Goal: Task Accomplishment & Management: Manage account settings

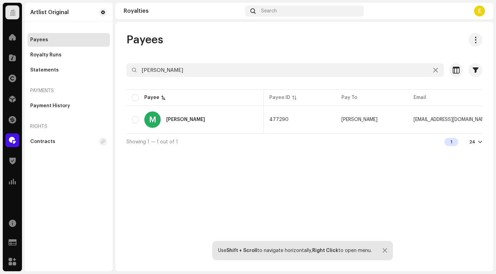
scroll to position [0, 214]
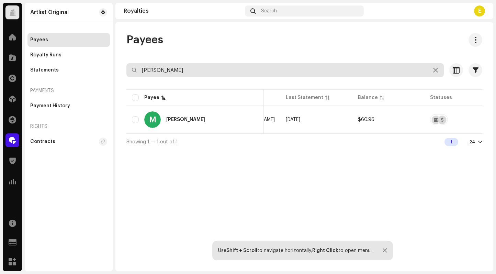
click at [224, 72] on input "[PERSON_NAME]" at bounding box center [284, 70] width 317 height 14
click at [223, 72] on input "[PERSON_NAME]" at bounding box center [284, 70] width 317 height 14
click at [223, 71] on input "[PERSON_NAME]" at bounding box center [284, 70] width 317 height 14
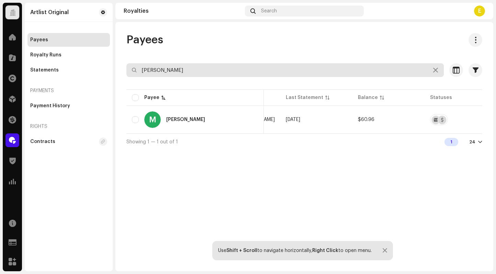
click at [223, 72] on input "[PERSON_NAME]" at bounding box center [284, 70] width 317 height 14
paste input "[PERSON_NAME]"
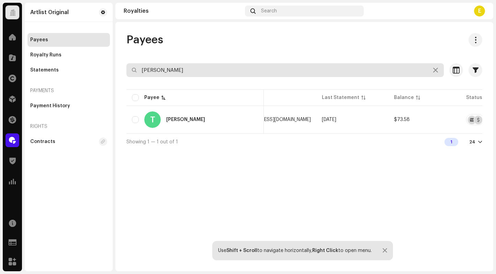
type input "[PERSON_NAME]"
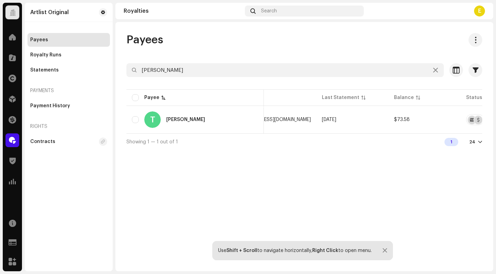
drag, startPoint x: 290, startPoint y: 160, endPoint x: 389, endPoint y: 137, distance: 102.0
click at [294, 159] on div "Payees [PERSON_NAME] Selected 0 Select all 1 Options Filters Status Active Payo…" at bounding box center [304, 146] width 378 height 249
click at [466, 119] on button "button" at bounding box center [471, 119] width 11 height 11
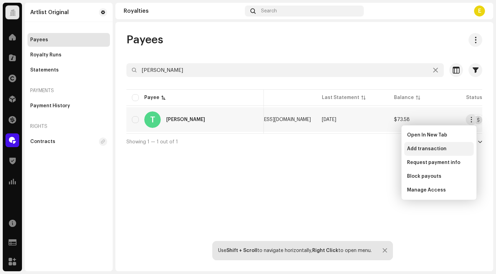
click at [446, 144] on div "Add transaction" at bounding box center [438, 149] width 69 height 14
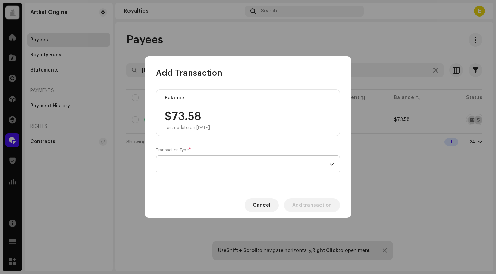
click at [238, 160] on span at bounding box center [246, 164] width 168 height 17
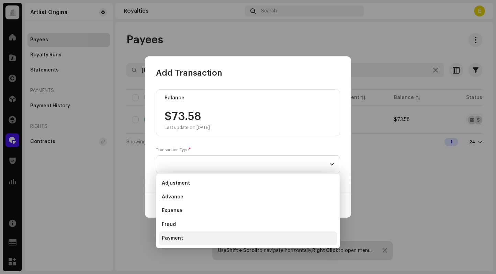
click at [247, 239] on li "Payment" at bounding box center [248, 238] width 178 height 14
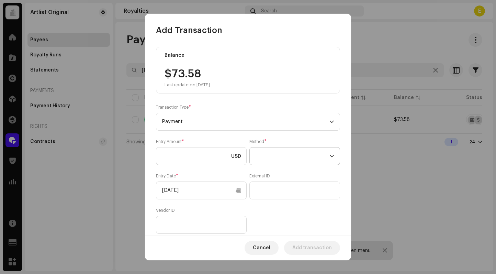
click at [279, 161] on span at bounding box center [292, 155] width 74 height 17
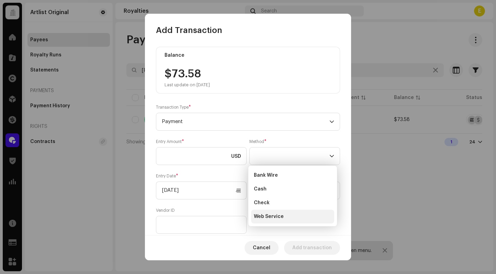
click at [278, 218] on span "Web Service" at bounding box center [269, 216] width 30 height 7
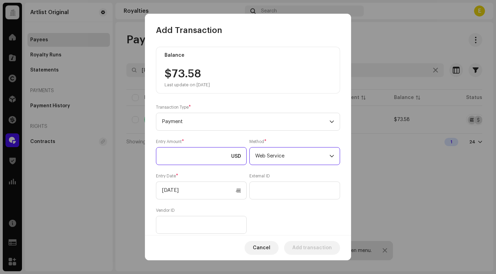
click at [206, 156] on input at bounding box center [201, 156] width 91 height 18
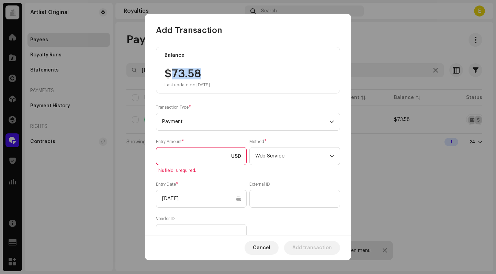
drag, startPoint x: 191, startPoint y: 74, endPoint x: 170, endPoint y: 74, distance: 20.9
click at [170, 74] on div "$73.58 Last update on [DATE]" at bounding box center [186, 77] width 45 height 19
copy div "73.58"
click at [194, 148] on input at bounding box center [201, 156] width 91 height 18
paste input "73.58"
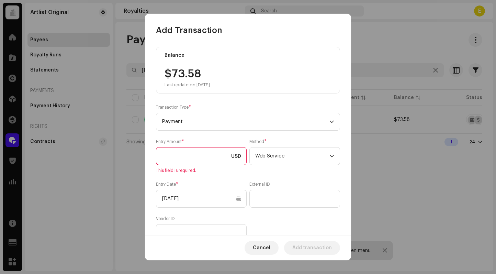
type input "73.58"
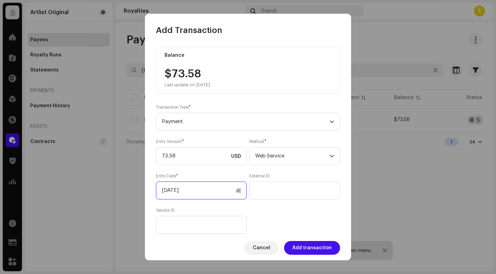
click at [233, 196] on input "[DATE]" at bounding box center [201, 190] width 91 height 18
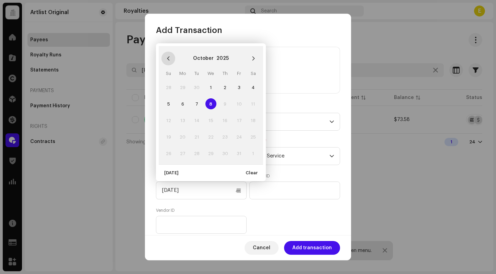
click at [171, 60] on button "Previous Month" at bounding box center [168, 58] width 14 height 14
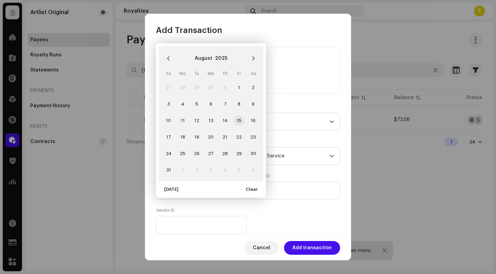
click at [242, 117] on span "15" at bounding box center [238, 120] width 11 height 11
type input "[DATE]"
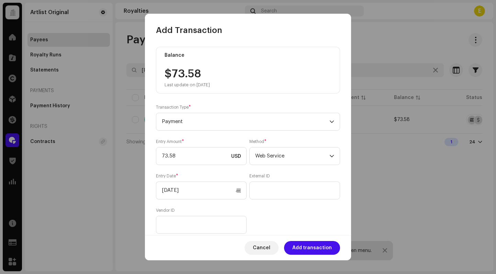
scroll to position [64, 0]
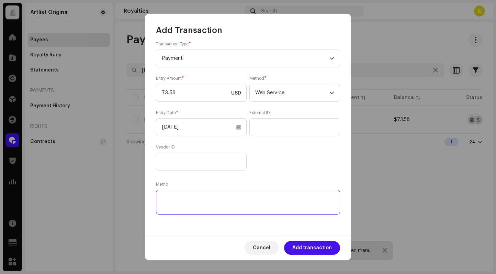
click at [235, 199] on textarea at bounding box center [248, 202] width 184 height 25
paste textarea "Statement ID: 5456907 / Invoice number: 2025021"
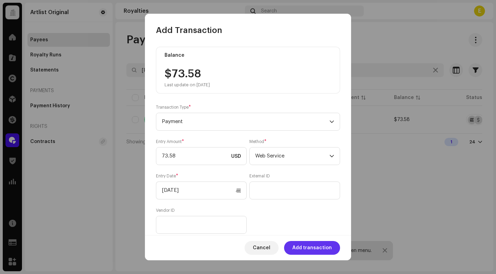
type textarea "Statement ID: 5456907 / Invoice number: 2025021"
click at [309, 250] on span "Add transaction" at bounding box center [311, 248] width 39 height 14
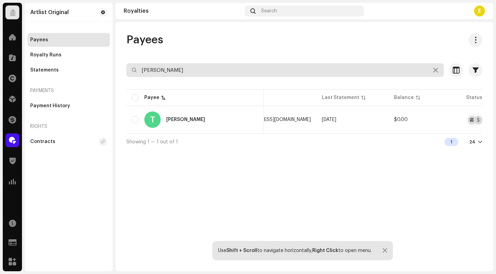
click at [186, 70] on input "[PERSON_NAME]" at bounding box center [284, 70] width 317 height 14
click at [185, 70] on input "[PERSON_NAME]" at bounding box center [284, 70] width 317 height 14
paste input "al Tamari"
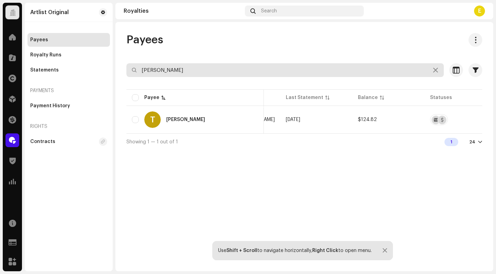
type input "[PERSON_NAME]"
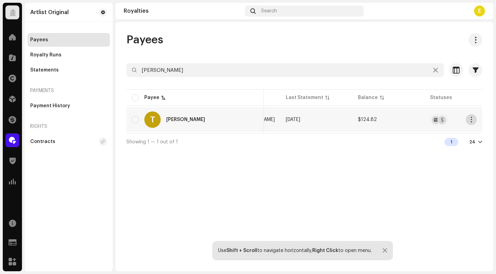
click at [466, 118] on button "button" at bounding box center [471, 119] width 11 height 11
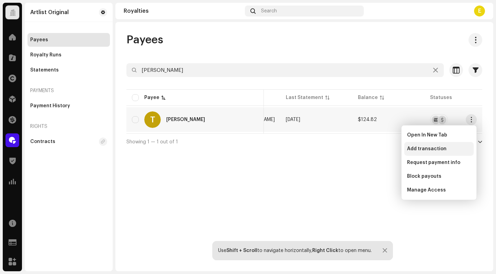
click at [452, 142] on div "Add transaction" at bounding box center [438, 149] width 69 height 14
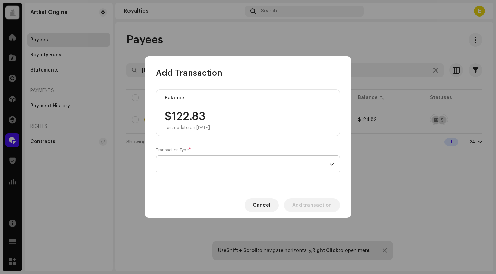
click at [206, 158] on span at bounding box center [246, 164] width 168 height 17
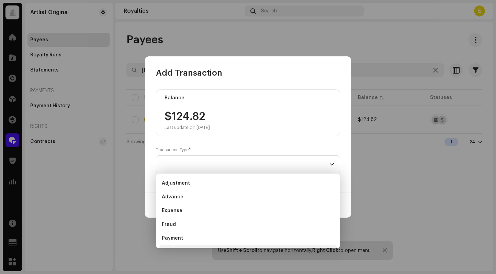
click at [222, 234] on li "Payment" at bounding box center [248, 238] width 178 height 14
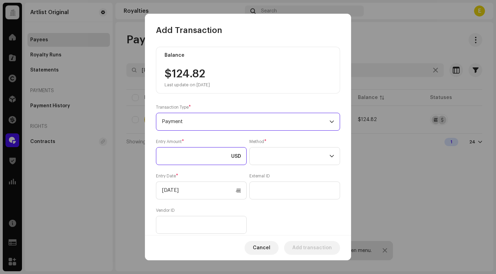
drag, startPoint x: 217, startPoint y: 156, endPoint x: 216, endPoint y: 142, distance: 13.8
click at [217, 156] on input at bounding box center [201, 156] width 91 height 18
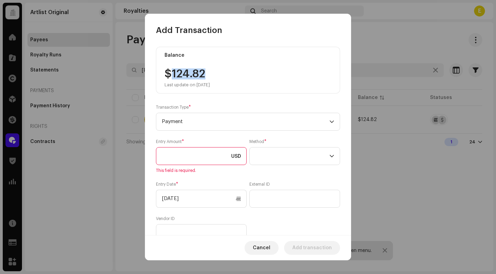
drag, startPoint x: 211, startPoint y: 73, endPoint x: 172, endPoint y: 73, distance: 39.5
click at [172, 73] on div "$124.82 Last update on [DATE]" at bounding box center [247, 77] width 167 height 19
copy div "124.82"
drag, startPoint x: 181, startPoint y: 153, endPoint x: 186, endPoint y: 153, distance: 4.8
click at [181, 153] on input at bounding box center [201, 156] width 91 height 18
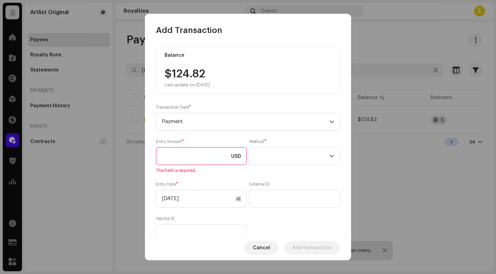
paste input "124.82"
type input "124.82"
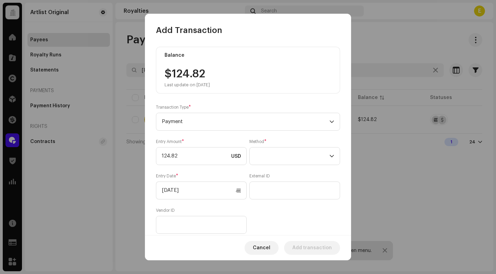
click at [331, 168] on div "Entry Amount * 124.82 USD Method * Entry Date * [DATE] External ID Vendor ID" at bounding box center [248, 186] width 184 height 95
drag, startPoint x: 311, startPoint y: 158, endPoint x: 317, endPoint y: 161, distance: 7.0
click at [311, 158] on span at bounding box center [292, 155] width 74 height 17
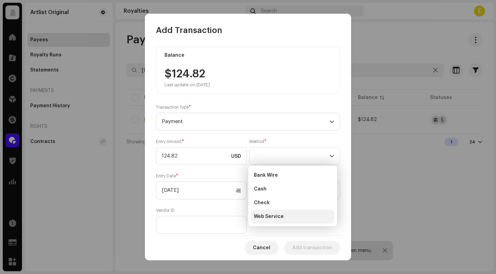
click at [269, 216] on span "Web Service" at bounding box center [269, 216] width 30 height 7
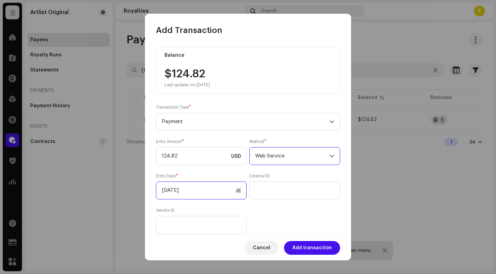
click at [175, 186] on input "[DATE]" at bounding box center [201, 190] width 91 height 18
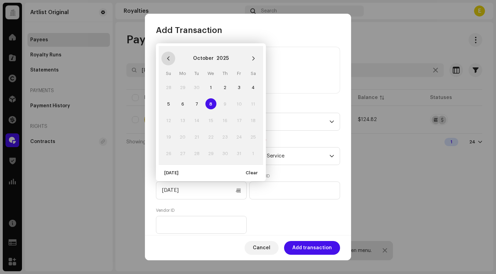
click at [173, 57] on button "Previous Month" at bounding box center [168, 58] width 14 height 14
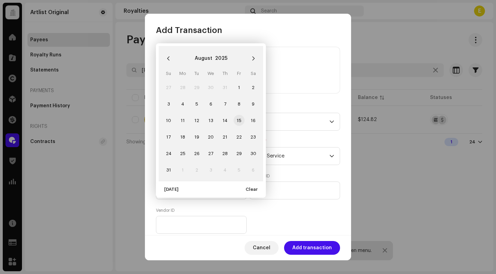
click at [238, 119] on span "15" at bounding box center [238, 120] width 11 height 11
type input "[DATE]"
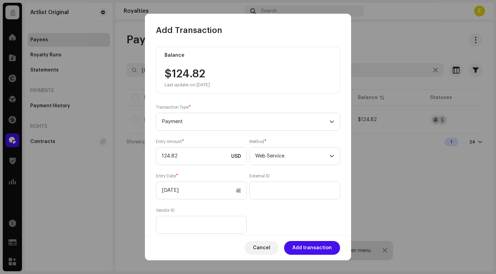
scroll to position [64, 0]
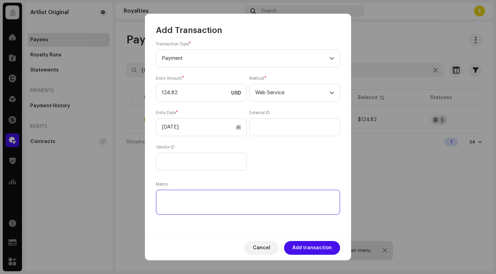
click at [268, 198] on textarea at bounding box center [248, 202] width 184 height 25
paste textarea "Statement ID: 5456796 / Invoice number: 500302"
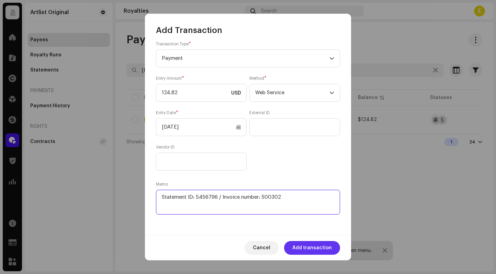
type textarea "Statement ID: 5456796 / Invoice number: 500302"
click at [327, 248] on span "Add transaction" at bounding box center [311, 248] width 39 height 14
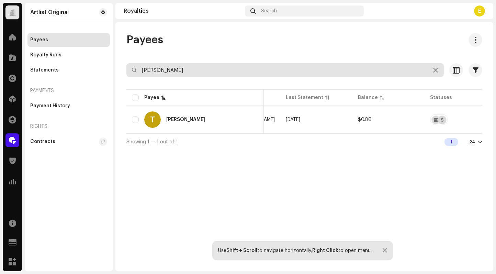
click at [259, 71] on input "[PERSON_NAME]" at bounding box center [284, 70] width 317 height 14
paste input "[PERSON_NAME]"
type input "[PERSON_NAME]"
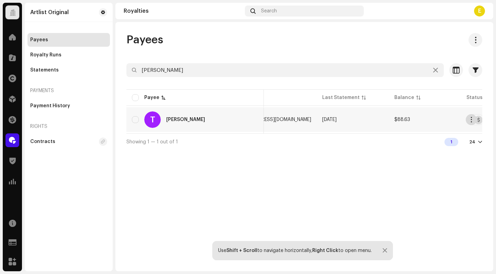
click at [470, 117] on span "button" at bounding box center [471, 119] width 5 height 5
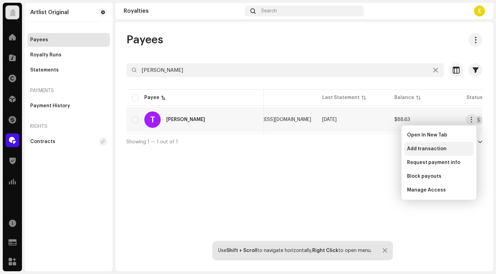
click at [439, 149] on span "Add transaction" at bounding box center [426, 148] width 39 height 5
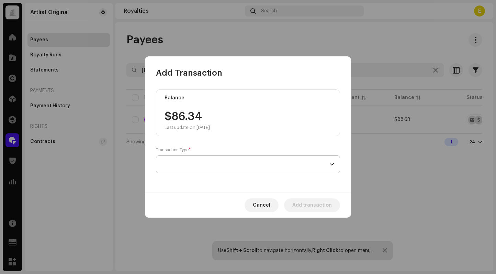
click at [216, 166] on span at bounding box center [246, 164] width 168 height 17
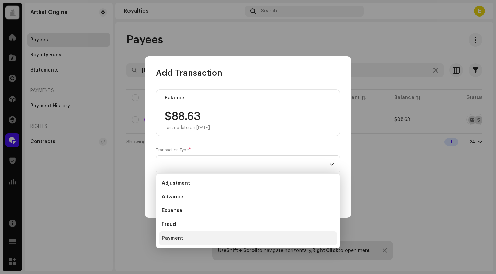
click at [222, 238] on li "Payment" at bounding box center [248, 238] width 178 height 14
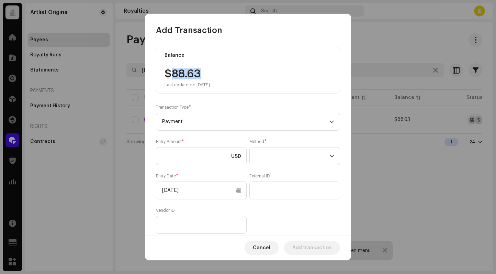
drag, startPoint x: 200, startPoint y: 74, endPoint x: 172, endPoint y: 74, distance: 28.2
click at [172, 74] on div "$88.63 Last update on [DATE]" at bounding box center [186, 77] width 45 height 19
copy div "88.63"
click at [201, 149] on input at bounding box center [201, 156] width 91 height 18
paste input "88.63"
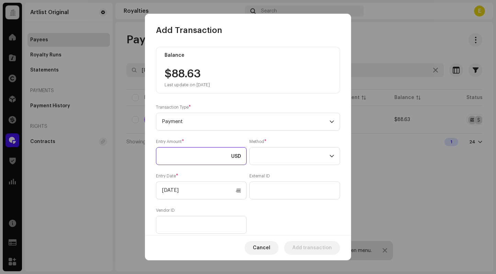
type input "88.63"
click at [293, 152] on span at bounding box center [292, 155] width 74 height 17
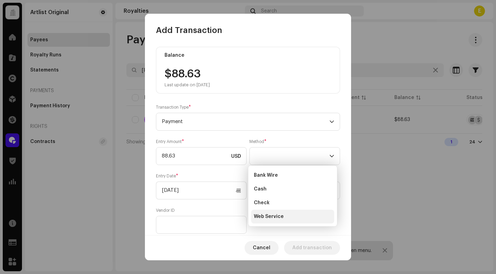
click at [285, 215] on li "Web Service" at bounding box center [292, 216] width 83 height 14
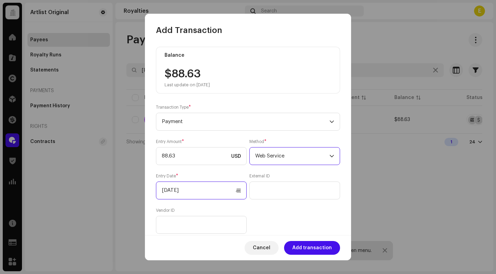
click at [238, 191] on input "[DATE]" at bounding box center [201, 190] width 91 height 18
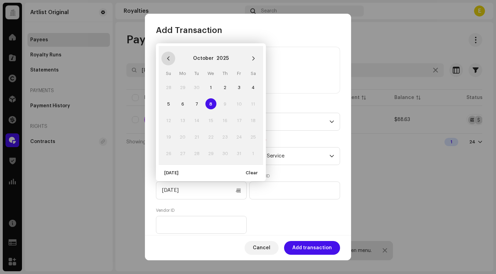
click at [167, 57] on icon "Previous Month" at bounding box center [168, 58] width 5 height 5
click at [168, 57] on icon "Previous Month" at bounding box center [168, 58] width 5 height 5
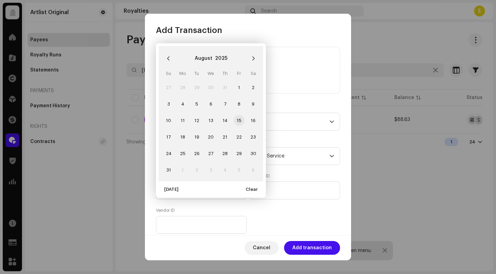
click at [237, 116] on span "15" at bounding box center [238, 120] width 11 height 11
type input "[DATE]"
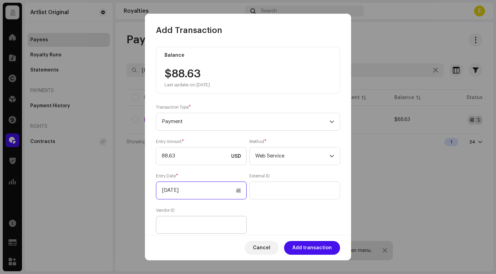
scroll to position [64, 0]
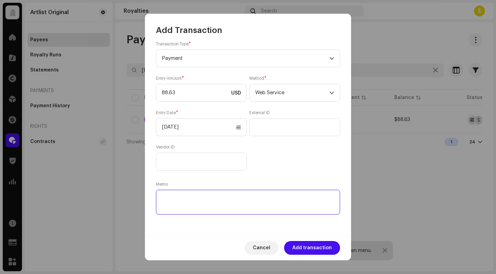
click at [197, 207] on textarea at bounding box center [248, 202] width 184 height 25
click at [198, 207] on textarea at bounding box center [248, 202] width 184 height 25
paste textarea "Statement ID: 5456801 / Invoice number: 10037"
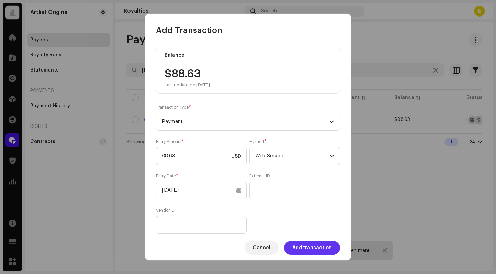
type textarea "Statement ID: 5456801 / Invoice number: 10037"
click at [314, 246] on span "Add transaction" at bounding box center [311, 248] width 39 height 14
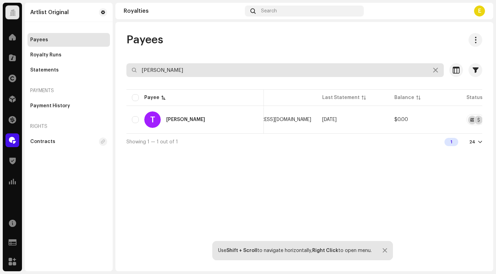
click at [225, 70] on input "[PERSON_NAME]" at bounding box center [284, 70] width 317 height 14
paste input "Rochma"
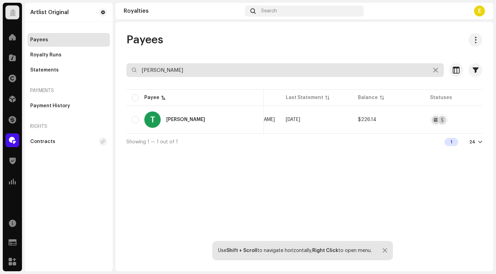
type input "[PERSON_NAME]"
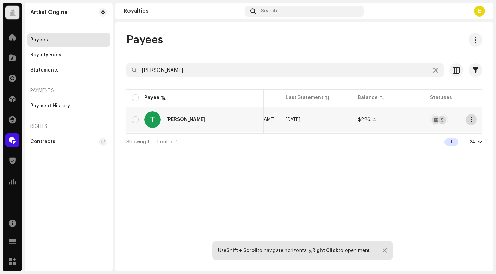
click at [474, 119] on button "button" at bounding box center [471, 119] width 11 height 11
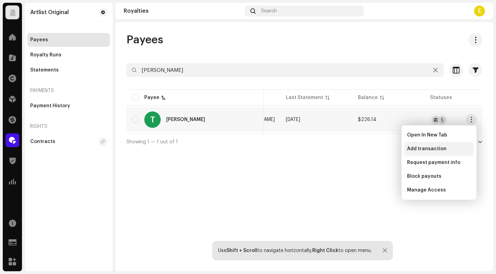
click at [415, 148] on span "Add transaction" at bounding box center [426, 148] width 39 height 5
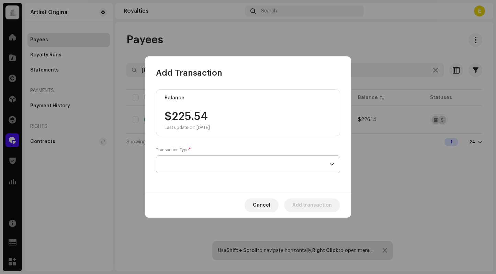
click at [273, 163] on span at bounding box center [246, 164] width 168 height 17
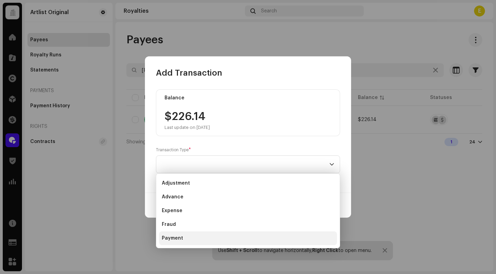
click at [226, 235] on li "Payment" at bounding box center [248, 238] width 178 height 14
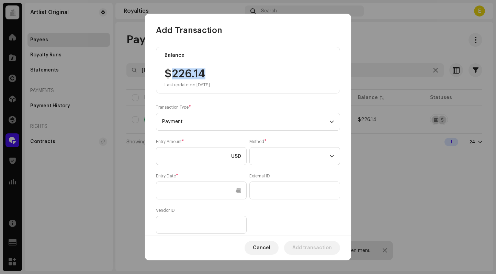
drag, startPoint x: 204, startPoint y: 78, endPoint x: 173, endPoint y: 77, distance: 30.6
click at [173, 77] on div "$226.14 Last update on [DATE]" at bounding box center [186, 77] width 45 height 19
copy div "226.14"
click at [196, 149] on input at bounding box center [201, 156] width 91 height 18
paste input "226.14"
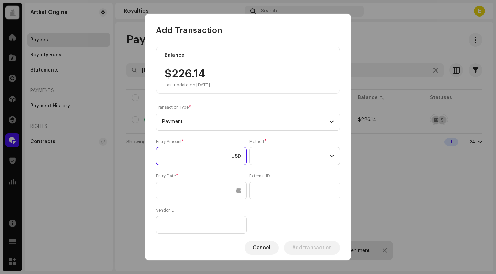
type input "226.14"
click at [300, 166] on div "Entry Amount * 226.14 USD Method * Entry Date * External ID Vendor ID" at bounding box center [248, 186] width 184 height 95
click at [289, 162] on span at bounding box center [292, 155] width 74 height 17
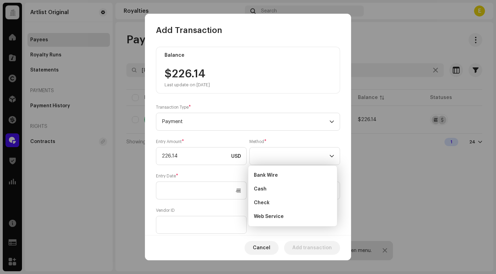
click at [293, 215] on li "Web Service" at bounding box center [292, 216] width 83 height 14
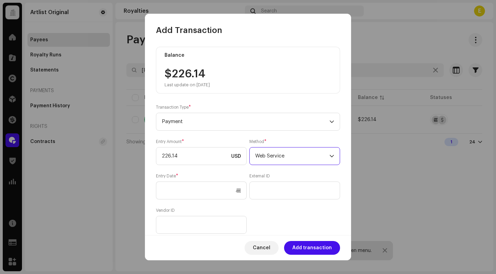
click at [247, 187] on div "Entry Amount * 226.14 USD Method * Web Service Entry Date * External ID Vendor …" at bounding box center [248, 186] width 184 height 95
click at [237, 193] on input "text" at bounding box center [201, 190] width 91 height 18
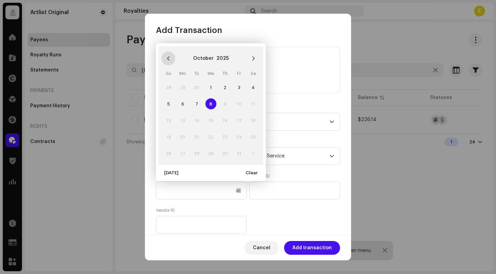
click at [169, 58] on icon "Previous Month" at bounding box center [168, 58] width 5 height 5
click at [168, 55] on button "Previous Month" at bounding box center [168, 58] width 14 height 14
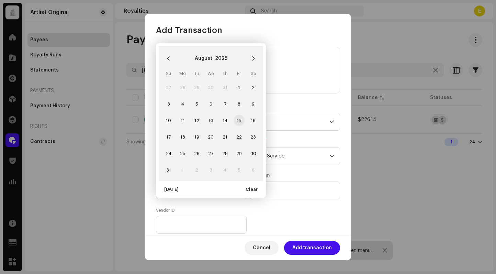
click at [236, 119] on span "15" at bounding box center [238, 120] width 11 height 11
type input "[DATE]"
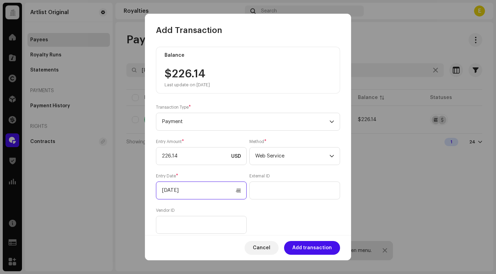
scroll to position [64, 0]
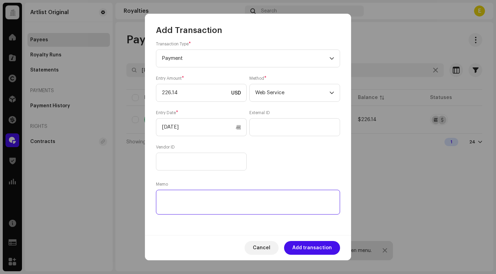
click at [187, 200] on textarea at bounding box center [248, 202] width 184 height 25
paste textarea "Statement ID: 5456345 / Invoice number: 19142"
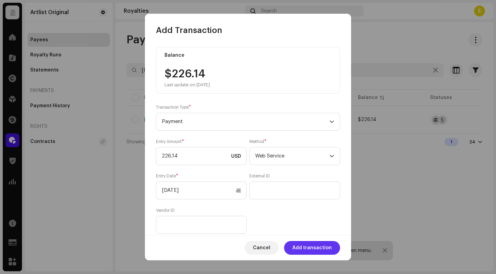
type textarea "Statement ID: 5456345 / Invoice number: 19142"
click at [314, 245] on span "Add transaction" at bounding box center [311, 248] width 39 height 14
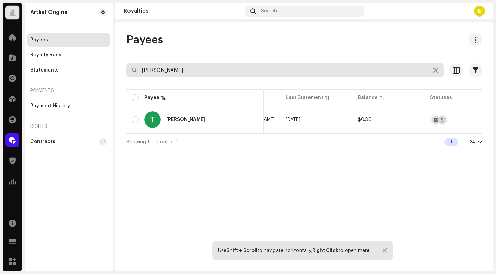
click at [351, 75] on input "[PERSON_NAME]" at bounding box center [284, 70] width 317 height 14
click at [351, 74] on input "[PERSON_NAME]" at bounding box center [284, 70] width 317 height 14
click at [351, 75] on input "[PERSON_NAME]" at bounding box center [284, 70] width 317 height 14
paste input "[PERSON_NAME]"
type input "[PERSON_NAME]"
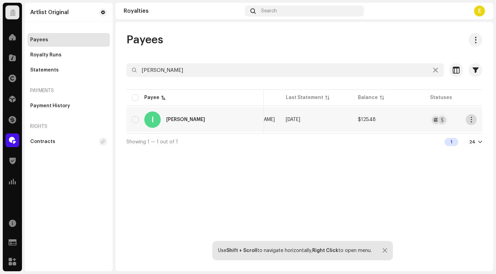
click at [470, 120] on span "button" at bounding box center [471, 119] width 5 height 5
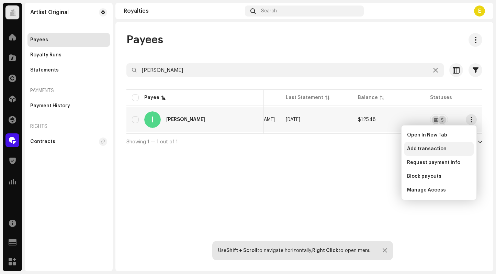
click at [450, 145] on div "Add transaction" at bounding box center [438, 149] width 69 height 14
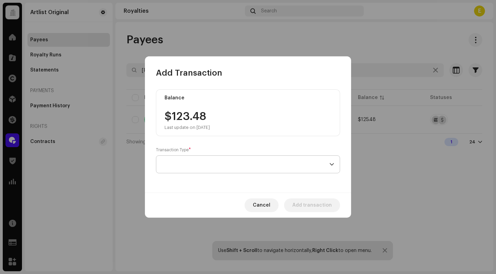
click at [176, 160] on span at bounding box center [246, 164] width 168 height 17
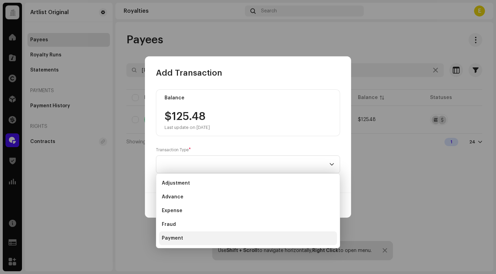
click at [201, 234] on li "Payment" at bounding box center [248, 238] width 178 height 14
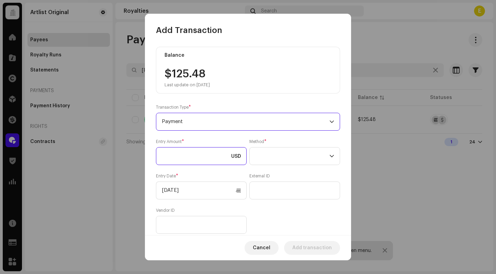
drag, startPoint x: 199, startPoint y: 156, endPoint x: 203, endPoint y: 114, distance: 42.5
click at [199, 156] on input at bounding box center [201, 156] width 91 height 18
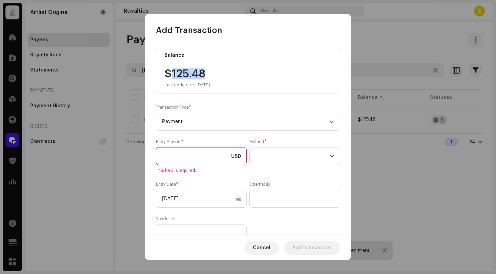
drag, startPoint x: 202, startPoint y: 73, endPoint x: 170, endPoint y: 73, distance: 31.9
click at [170, 73] on div "$125.48 Last update on [DATE]" at bounding box center [186, 77] width 45 height 19
copy div "125.48"
click at [173, 151] on input at bounding box center [201, 156] width 91 height 18
click at [180, 158] on input at bounding box center [201, 156] width 91 height 18
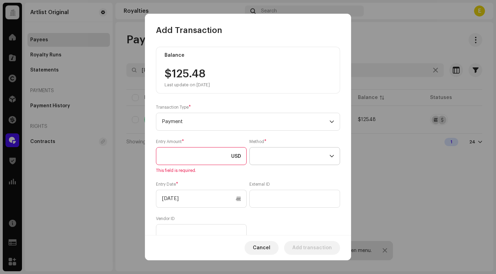
paste input "125.48"
type input "125.48"
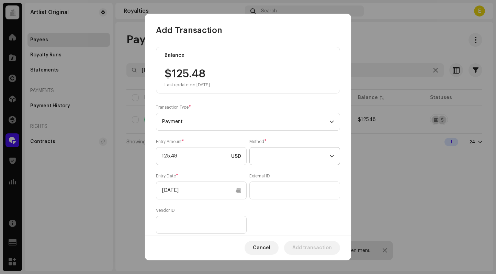
drag, startPoint x: 303, startPoint y: 152, endPoint x: 321, endPoint y: 153, distance: 17.2
click at [303, 152] on span at bounding box center [292, 155] width 74 height 17
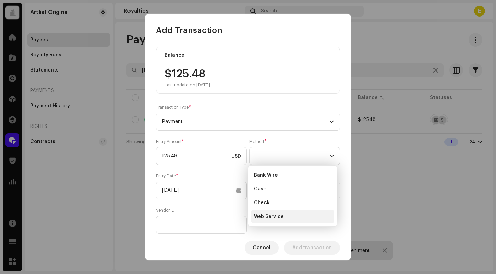
click at [266, 213] on span "Web Service" at bounding box center [269, 216] width 30 height 7
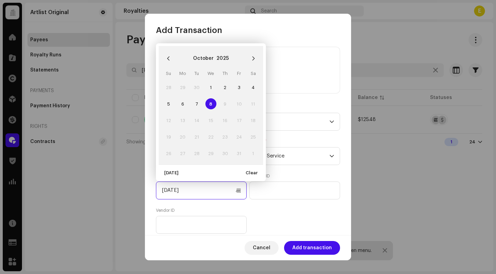
click at [231, 188] on input "[DATE]" at bounding box center [201, 190] width 91 height 18
click at [166, 60] on icon "Previous Month" at bounding box center [168, 58] width 5 height 5
click at [187, 87] on span "1" at bounding box center [182, 87] width 11 height 11
type input "[DATE]"
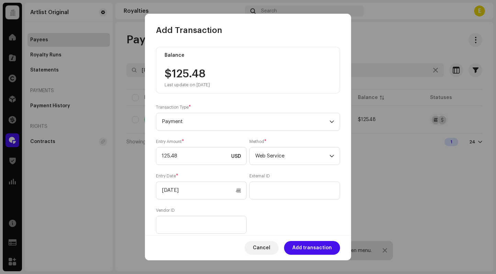
scroll to position [64, 0]
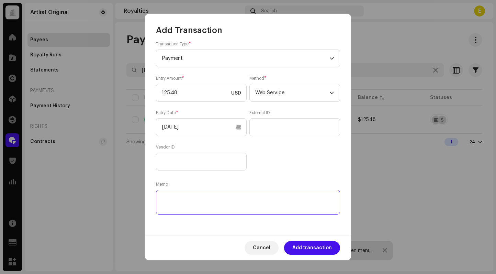
click at [289, 197] on textarea at bounding box center [248, 202] width 184 height 25
paste textarea "Statement ID: Statement ID: 5456757 / Invoice number: Invoice No. 0008"
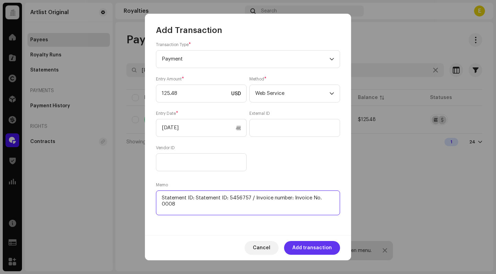
type textarea "Statement ID: Statement ID: 5456757 / Invoice number: Invoice No. 0008"
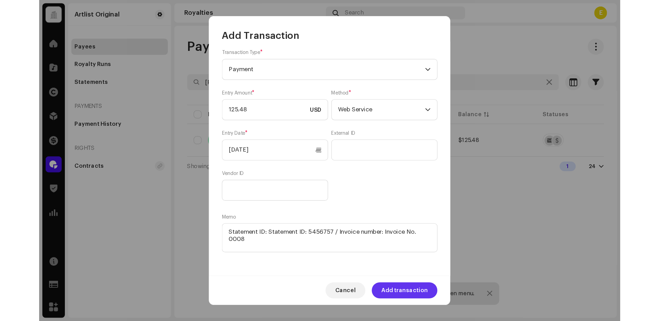
scroll to position [61, 0]
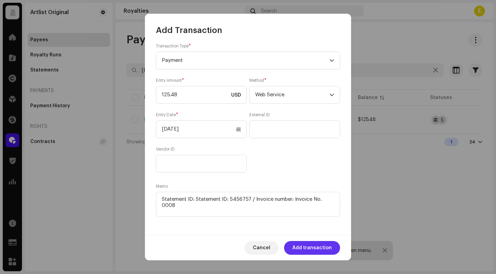
click at [322, 246] on span "Add transaction" at bounding box center [311, 248] width 39 height 14
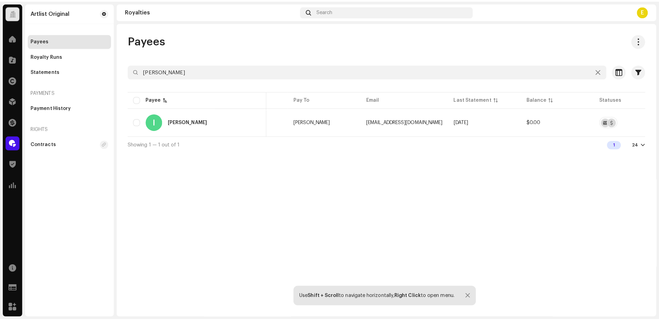
scroll to position [0, 51]
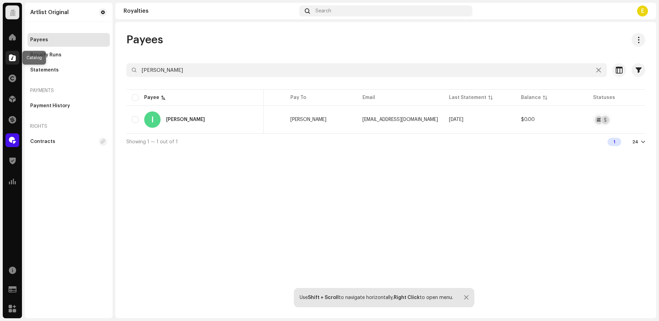
click at [13, 57] on span at bounding box center [12, 57] width 7 height 5
click at [17, 40] on div at bounding box center [12, 37] width 14 height 14
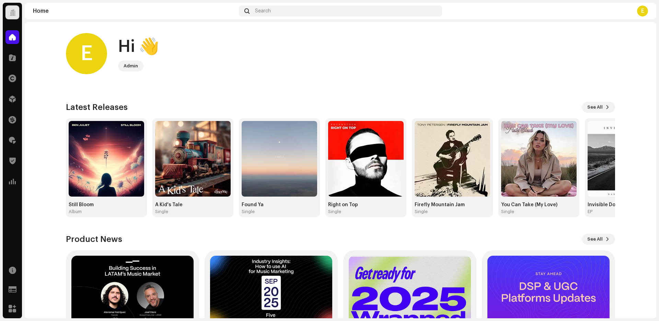
click at [108, 145] on img at bounding box center [107, 159] width 76 height 76
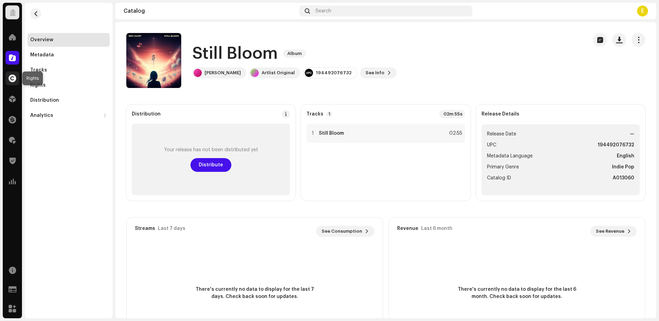
click at [12, 76] on span at bounding box center [13, 78] width 8 height 5
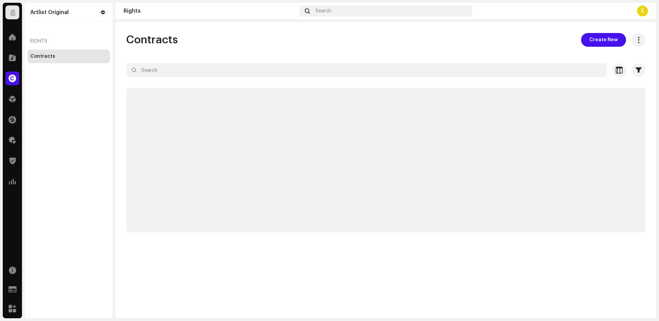
drag, startPoint x: 14, startPoint y: 78, endPoint x: 158, endPoint y: 74, distance: 144.6
click at [14, 78] on span at bounding box center [13, 78] width 8 height 5
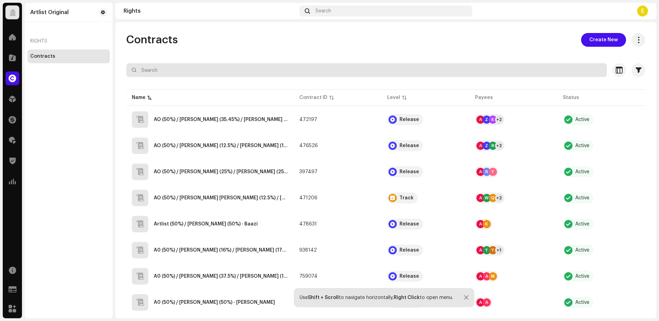
click at [249, 74] on input "text" at bounding box center [366, 70] width 481 height 14
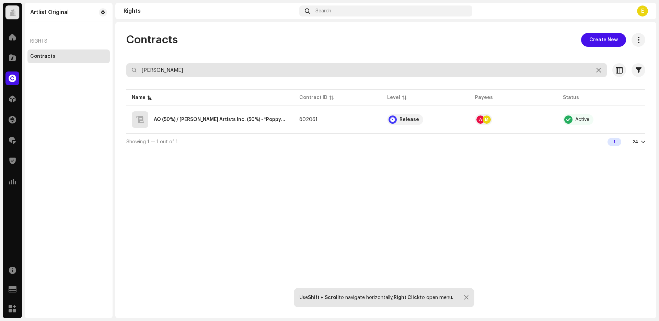
type input "[PERSON_NAME]"
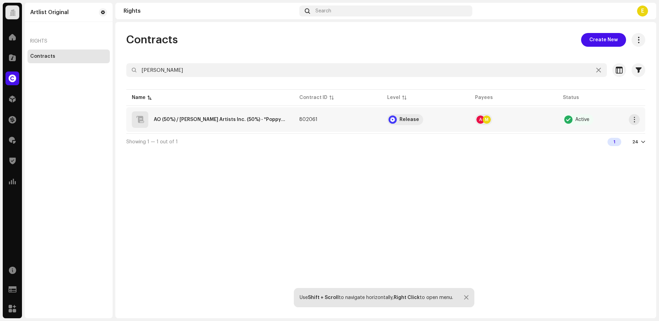
click at [241, 119] on div "AO (50%) / [PERSON_NAME] Artists Inc. (50%) - *PoppySeed" at bounding box center [221, 119] width 135 height 5
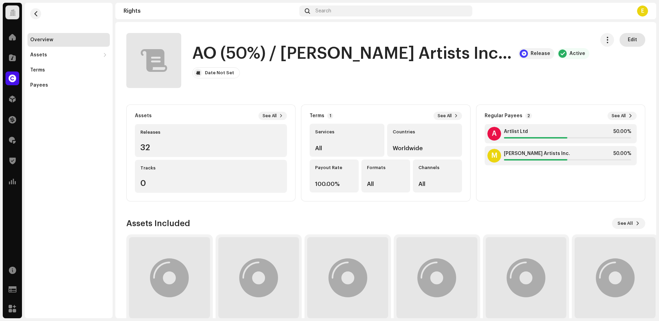
click at [495, 42] on span "Edit" at bounding box center [632, 40] width 9 height 14
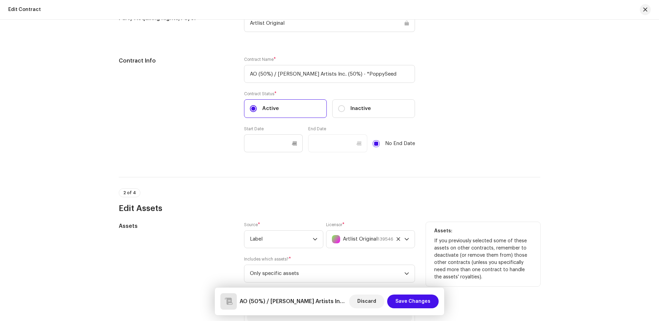
scroll to position [223, 0]
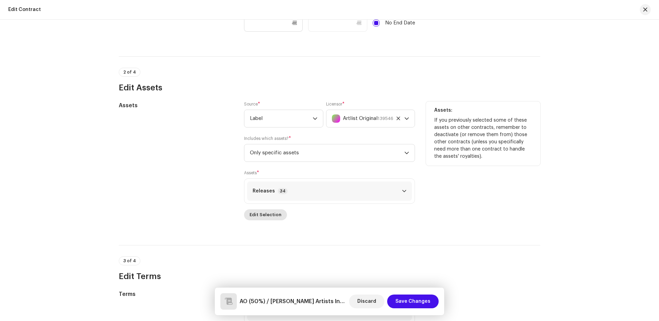
click at [265, 215] on span "Edit Selection" at bounding box center [266, 215] width 32 height 14
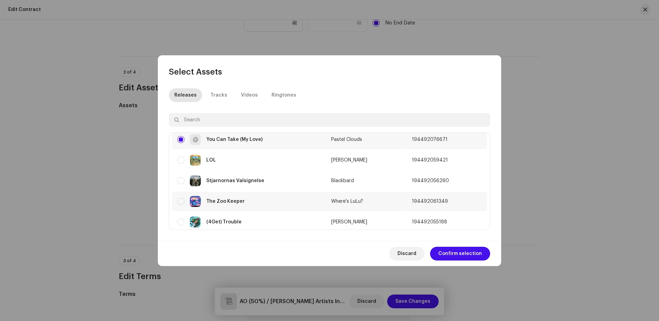
scroll to position [1065, 0]
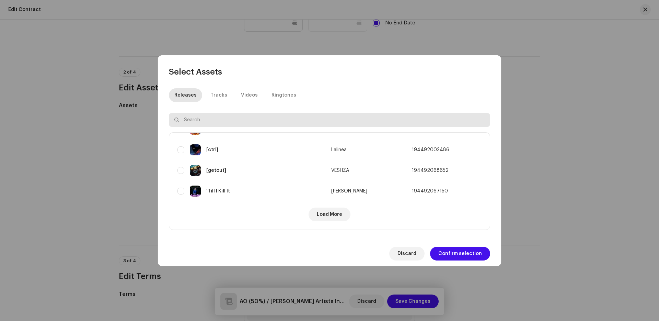
click at [230, 121] on input "text" at bounding box center [329, 120] width 321 height 14
type input "still bloom"
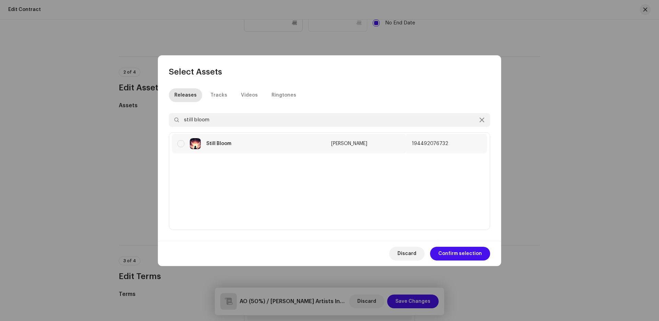
click at [185, 145] on div "Still Bloom" at bounding box center [248, 143] width 143 height 11
click at [181, 145] on input "checkbox" at bounding box center [180, 143] width 7 height 7
checkbox input "true"
click at [465, 253] on span "Confirm selection" at bounding box center [460, 254] width 44 height 14
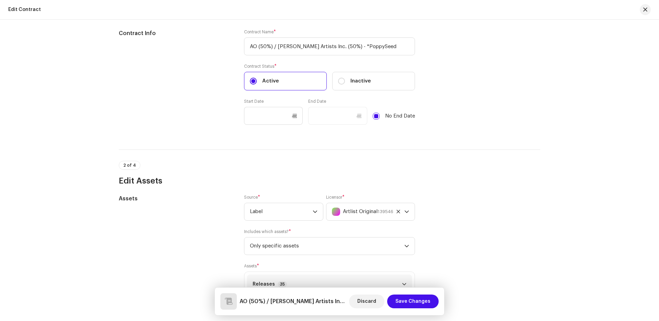
scroll to position [245, 0]
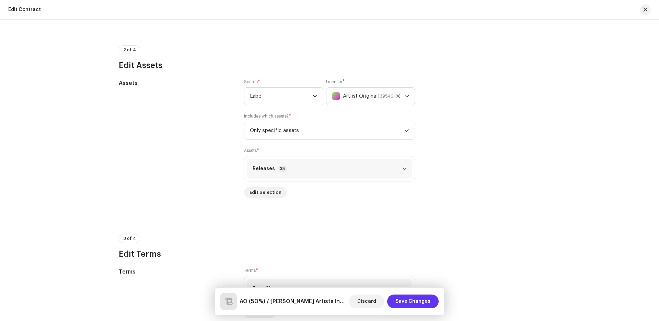
click at [402, 273] on span "Save Changes" at bounding box center [413, 301] width 35 height 14
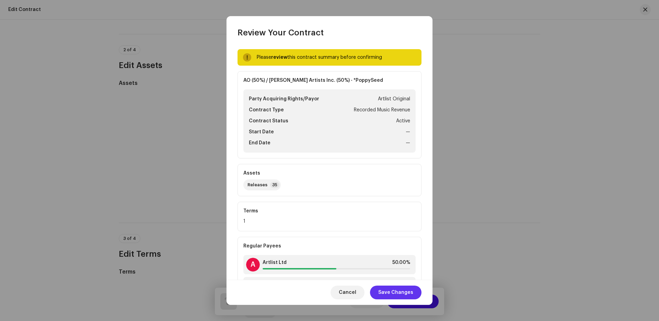
click at [396, 273] on span "Save Changes" at bounding box center [395, 292] width 35 height 14
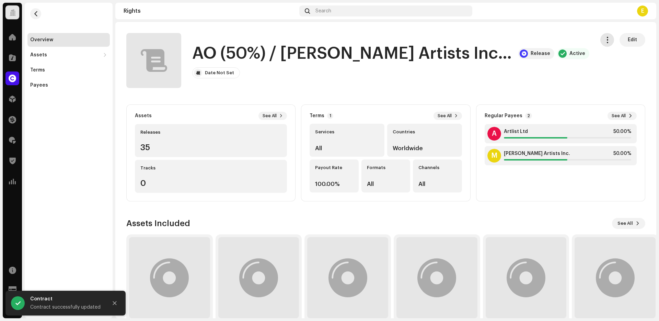
click at [495, 44] on button "button" at bounding box center [607, 40] width 14 height 14
click at [389, 93] on rights-contracts-details-music-overview "AO (50%) / [PERSON_NAME] Artists Inc. (50%) - *PoppySeed Release Active Edit AO…" at bounding box center [385, 186] width 541 height 328
click at [495, 41] on button "Edit" at bounding box center [633, 40] width 26 height 14
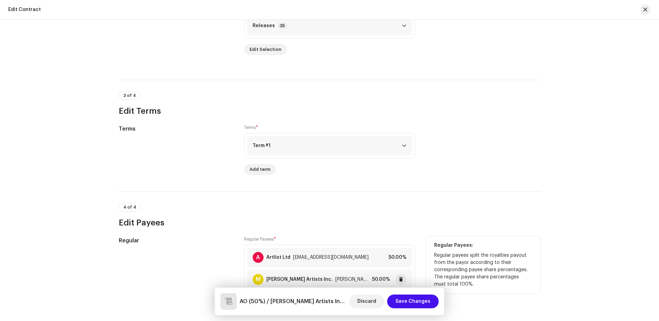
scroll to position [364, 0]
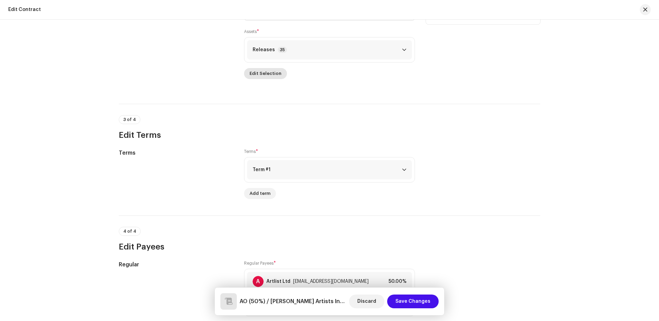
click at [261, 70] on span "Edit Selection" at bounding box center [266, 74] width 32 height 14
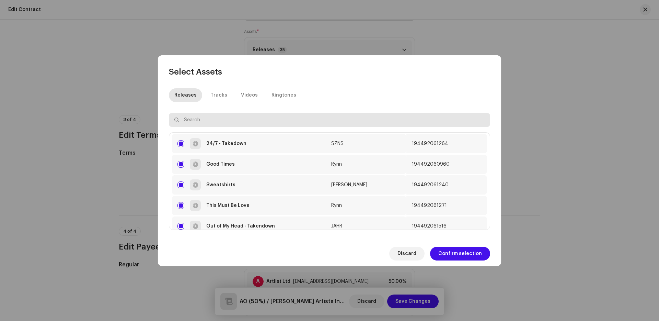
click at [279, 115] on input "text" at bounding box center [329, 120] width 321 height 14
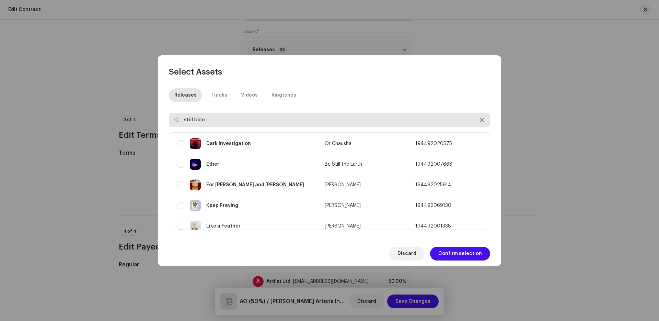
type input "still bloom"
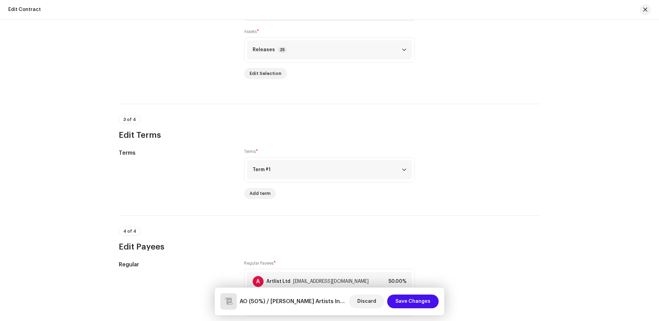
click at [495, 214] on div "Select Assets Releases Tracks Videos Ringtones still bloom Still [PERSON_NAME] …" at bounding box center [329, 160] width 659 height 321
click at [401, 273] on span "Save Changes" at bounding box center [413, 301] width 35 height 14
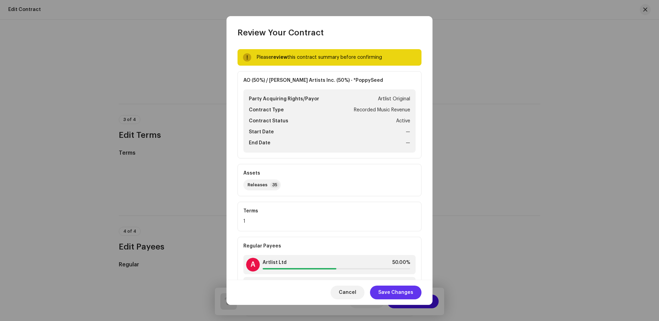
click at [394, 273] on span "Save Changes" at bounding box center [395, 292] width 35 height 14
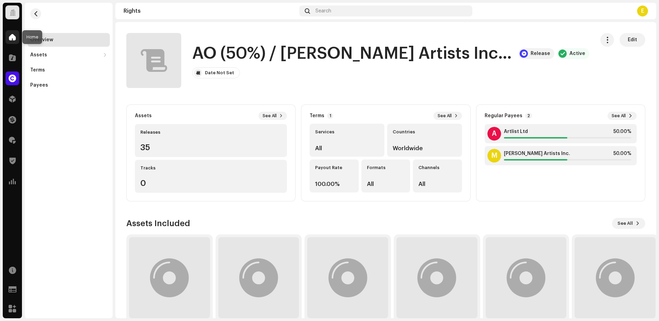
click at [13, 41] on div at bounding box center [12, 37] width 14 height 14
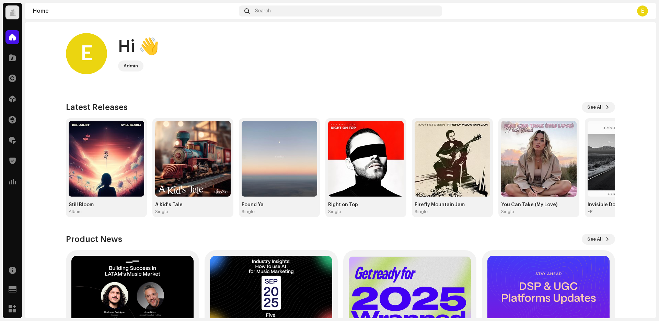
click at [85, 154] on img at bounding box center [107, 159] width 76 height 76
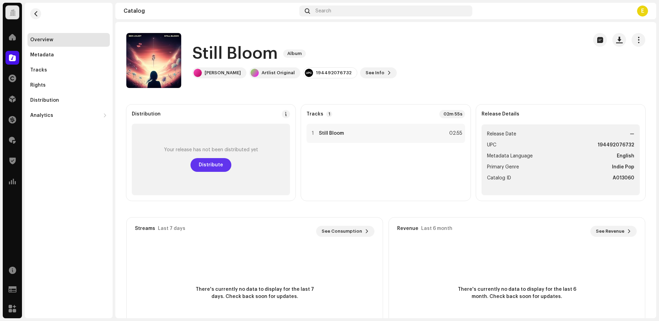
click at [227, 167] on button "Distribute" at bounding box center [211, 165] width 41 height 14
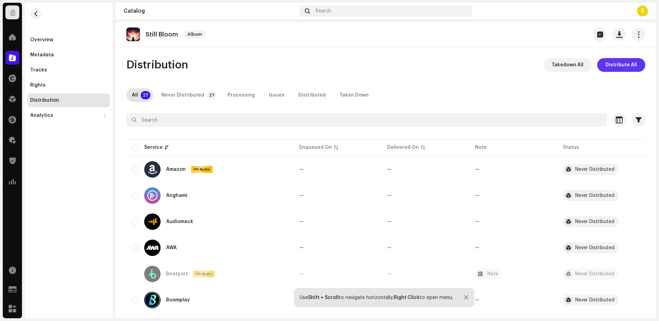
click at [495, 64] on span "Distribute All" at bounding box center [622, 65] width 32 height 14
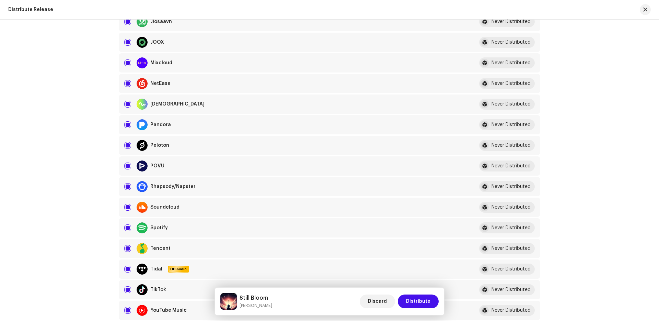
scroll to position [640, 0]
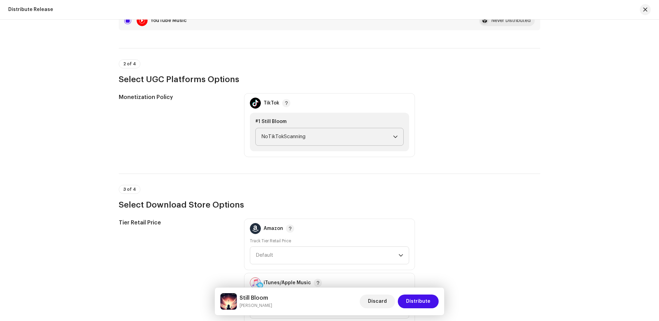
click at [338, 132] on span "NoTikTokScanning" at bounding box center [327, 136] width 132 height 17
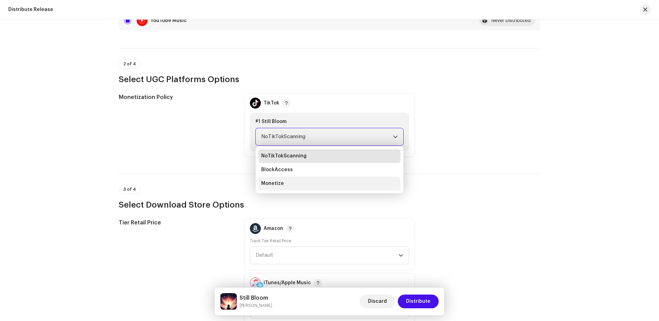
click at [323, 184] on li "Monetize" at bounding box center [330, 183] width 142 height 14
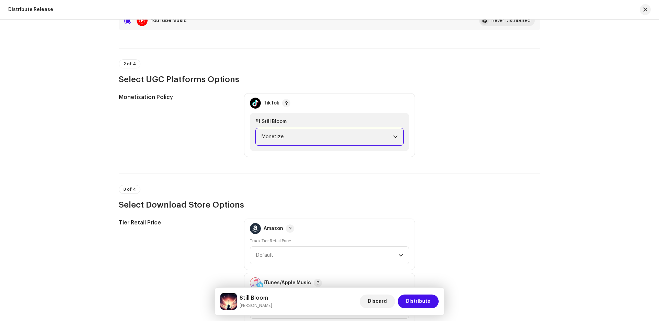
scroll to position [885, 0]
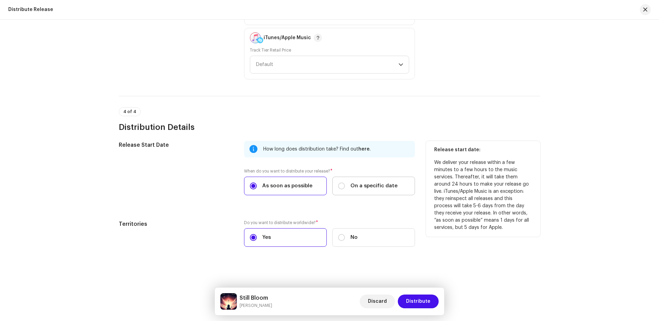
click at [370, 183] on span "On a specific date" at bounding box center [374, 186] width 47 height 8
click at [345, 183] on input "On a specific date" at bounding box center [341, 185] width 7 height 7
radio input "true"
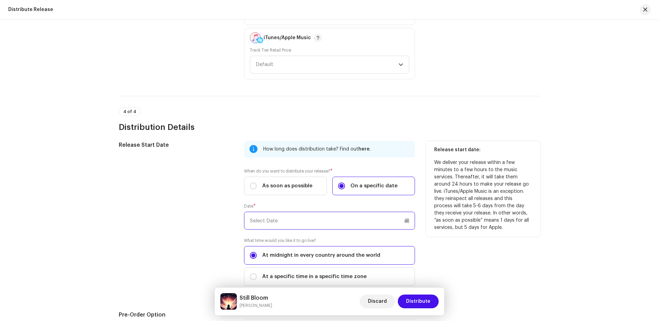
click at [406, 221] on input "text" at bounding box center [329, 220] width 171 height 18
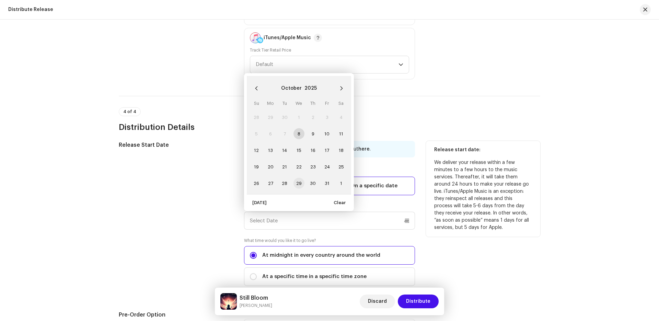
click at [297, 182] on span "29" at bounding box center [299, 182] width 11 height 11
type input "[DATE]"
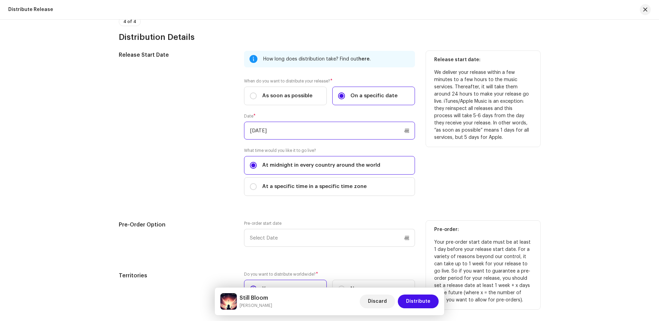
scroll to position [995, 0]
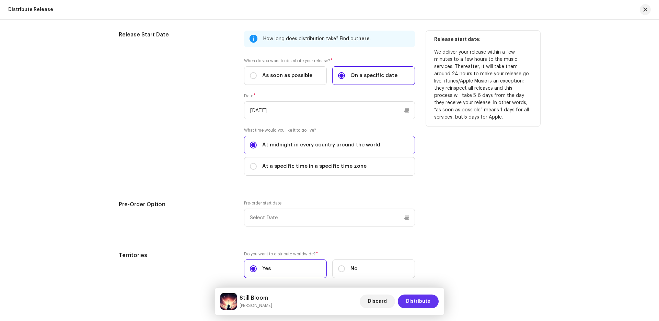
click at [422, 273] on span "Distribute" at bounding box center [418, 301] width 24 height 14
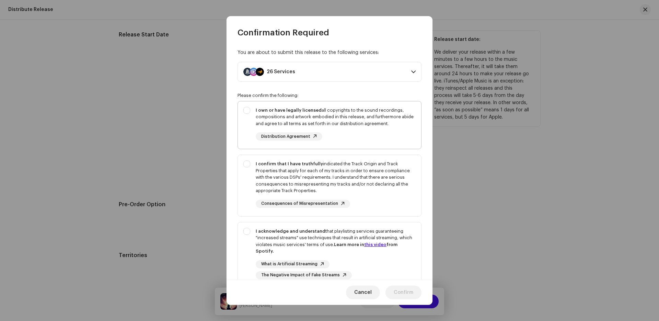
click at [362, 105] on div "I own or have legally licensed all copyrights to the sound recordings, composit…" at bounding box center [329, 123] width 183 height 45
checkbox input "true"
click at [375, 186] on div "I confirm that I have truthfully indicated the Track Origin and Track Propertie…" at bounding box center [336, 177] width 160 height 34
checkbox input "true"
drag, startPoint x: 389, startPoint y: 255, endPoint x: 393, endPoint y: 257, distance: 4.9
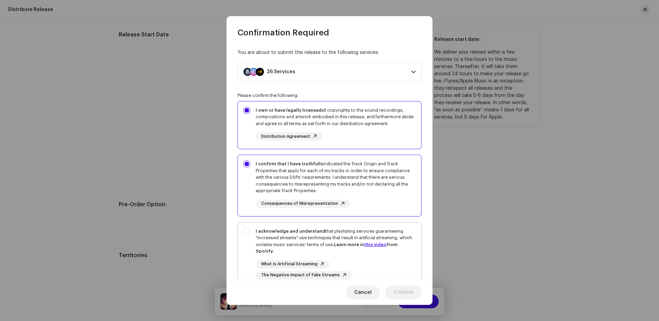
click at [389, 255] on div "I acknowledge and understand that playlisting services guaranteeing "increased …" at bounding box center [336, 253] width 160 height 51
checkbox input "true"
click at [405, 273] on span "Confirm" at bounding box center [404, 292] width 20 height 14
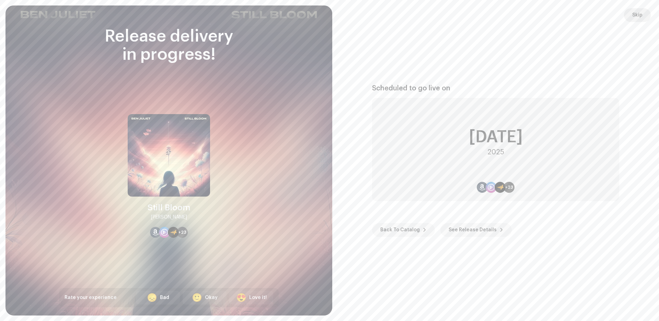
click at [495, 15] on span "Skip" at bounding box center [637, 15] width 10 height 14
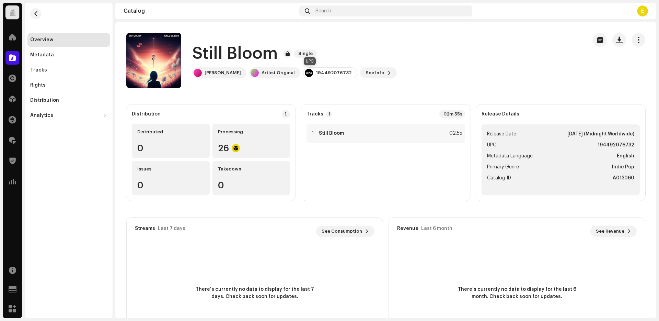
scroll to position [0, 0]
drag, startPoint x: 332, startPoint y: 74, endPoint x: 297, endPoint y: 73, distance: 35.4
click at [303, 73] on div "194492076732" at bounding box center [330, 72] width 54 height 11
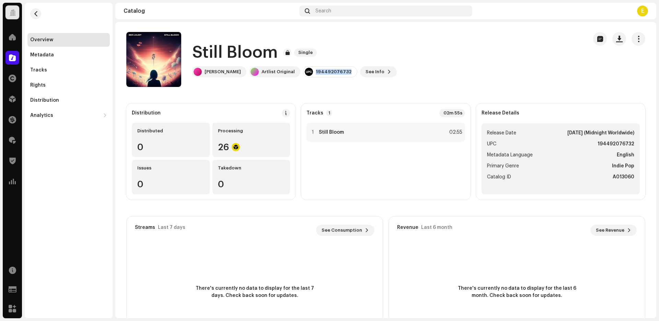
copy div "194492076732"
click at [147, 56] on button "button" at bounding box center [145, 59] width 11 height 11
click at [342, 14] on div "Search" at bounding box center [385, 10] width 173 height 11
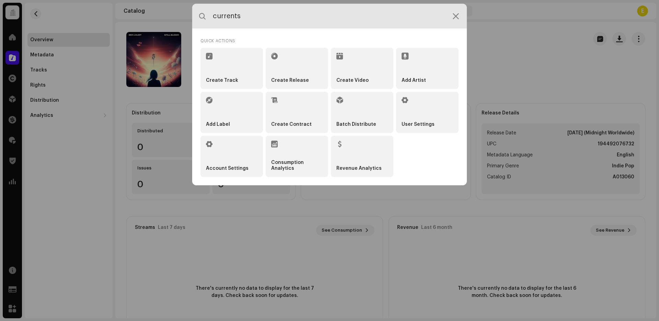
type input "currents"
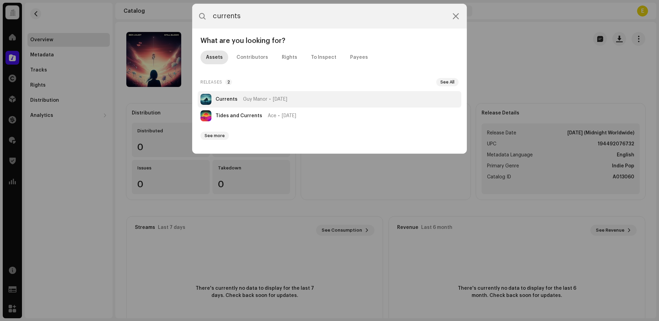
click at [307, 101] on li "Currents Guy Manor [DATE]" at bounding box center [330, 99] width 264 height 16
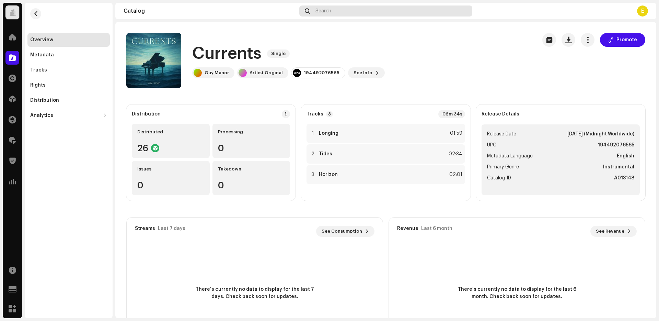
click at [345, 10] on div "Search" at bounding box center [385, 10] width 173 height 11
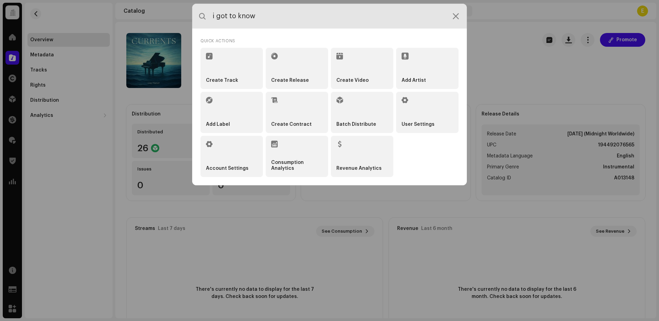
type input "i got to know"
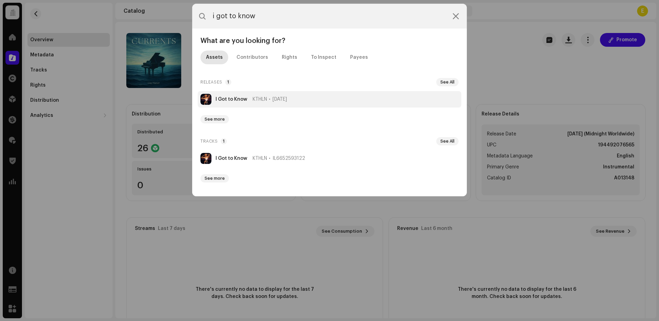
click at [340, 104] on li "I Got to Know KTHLN [DATE]" at bounding box center [330, 99] width 264 height 16
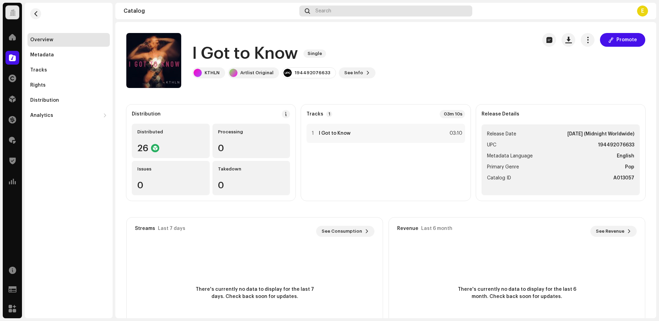
click at [343, 8] on div "Search" at bounding box center [385, 10] width 173 height 11
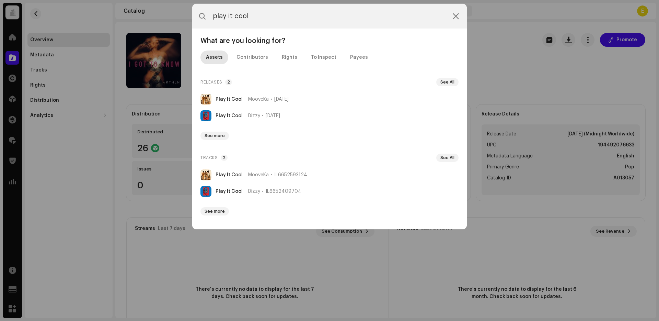
type input "play it cool"
click at [328, 98] on li "Play It Cool MooveKa [DATE]" at bounding box center [330, 99] width 264 height 16
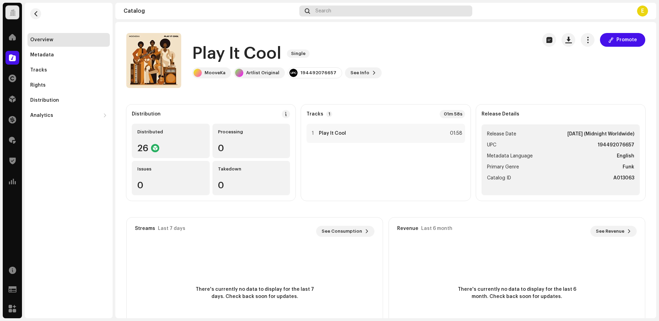
click at [353, 12] on div "Search" at bounding box center [385, 10] width 173 height 11
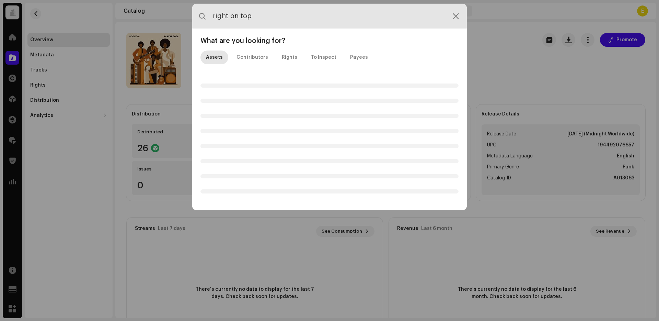
type input "right on top"
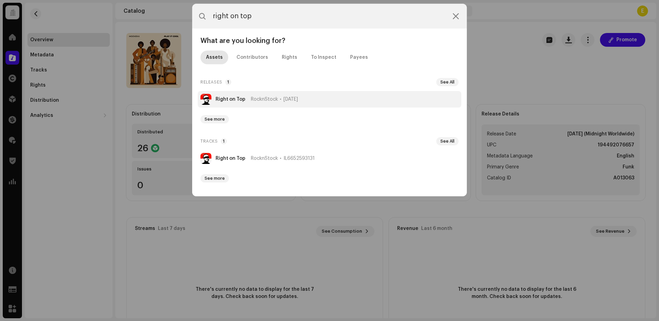
click at [326, 98] on li "Right on Top RocknStock [DATE]" at bounding box center [330, 99] width 264 height 16
